Goal: Find specific page/section

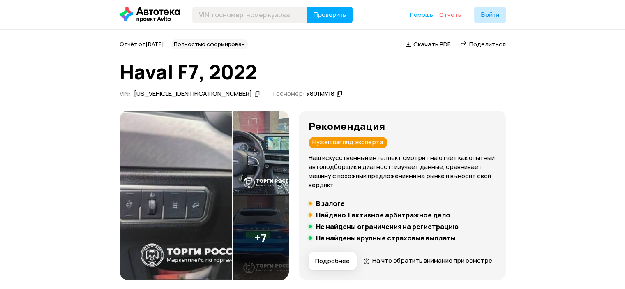
click at [452, 14] on span "Отчёты" at bounding box center [451, 15] width 23 height 8
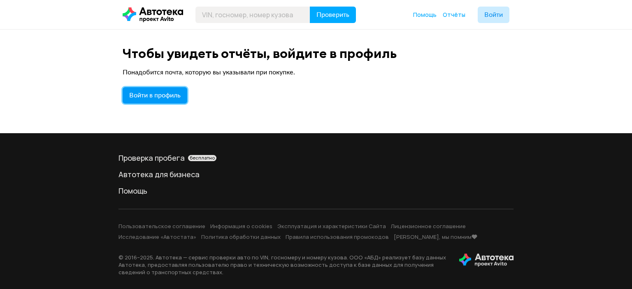
click at [147, 95] on span "Войти в профиль" at bounding box center [154, 95] width 51 height 7
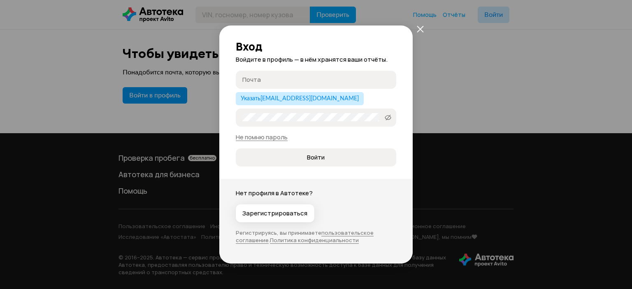
type input "[EMAIL_ADDRESS][DOMAIN_NAME]"
click at [389, 117] on icon at bounding box center [387, 117] width 7 height 8
click at [377, 221] on div "Зарегистрироваться" at bounding box center [316, 213] width 160 height 18
click at [318, 157] on span "Войти" at bounding box center [316, 157] width 18 height 8
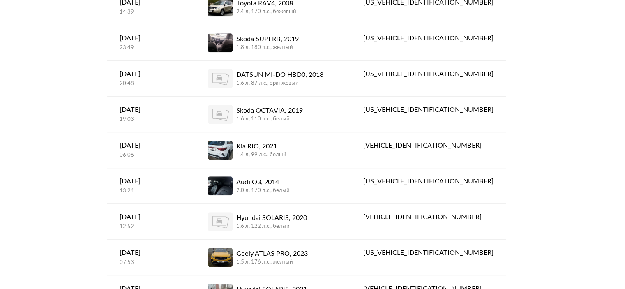
scroll to position [609, 0]
